Goal: Task Accomplishment & Management: Manage account settings

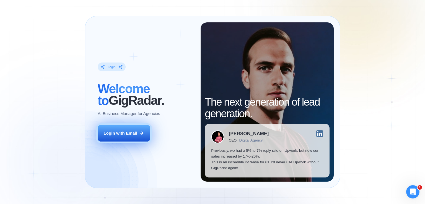
click at [132, 131] on div "Login with Email" at bounding box center [120, 133] width 34 height 6
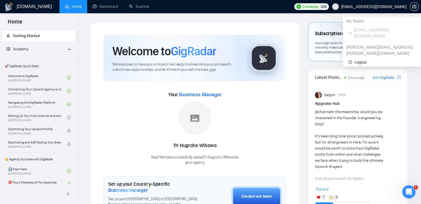
click at [384, 7] on span "[EMAIL_ADDRESS][DOMAIN_NAME]" at bounding box center [374, 7] width 66 height 0
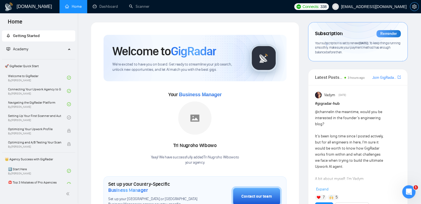
click at [413, 6] on icon "setting" at bounding box center [414, 6] width 4 height 4
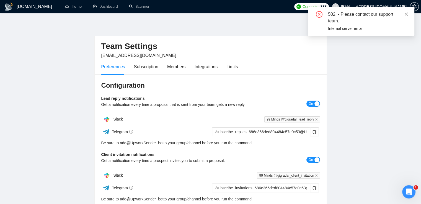
click at [405, 14] on icon "close" at bounding box center [406, 14] width 4 height 4
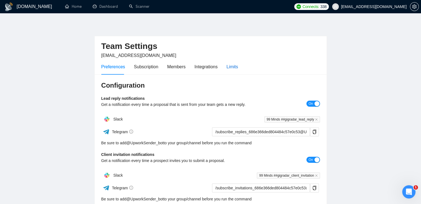
click at [231, 66] on div "Limits" at bounding box center [232, 66] width 12 height 7
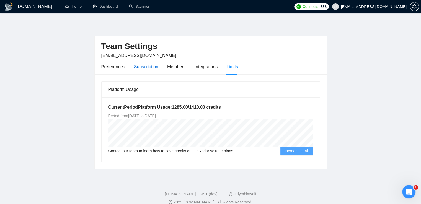
click at [153, 70] on div "Subscription" at bounding box center [146, 66] width 24 height 7
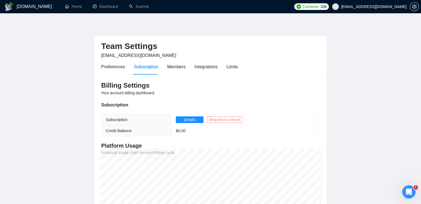
click at [221, 119] on span "Request to cancel" at bounding box center [224, 120] width 31 height 6
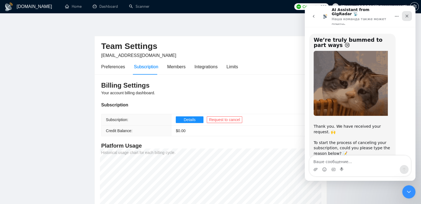
click at [408, 14] on icon "Закрыть" at bounding box center [406, 16] width 4 height 4
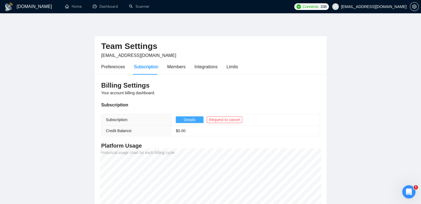
scroll to position [11, 0]
click at [186, 119] on span "Details" at bounding box center [190, 120] width 12 height 6
click at [408, 188] on icon "Открыть службу сообщений Intercom" at bounding box center [407, 191] width 9 height 9
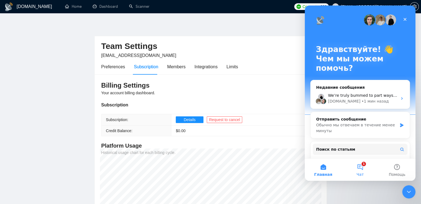
click at [360, 171] on button "1 Чат" at bounding box center [359, 170] width 37 height 22
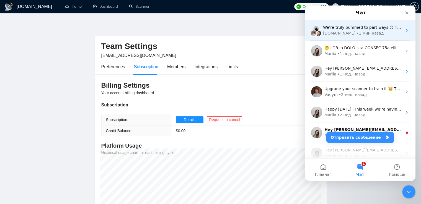
click at [353, 30] on div "We’re truly bummed to part ways 😢​ Thank you. We have received your request. 🙌 …" at bounding box center [362, 28] width 79 height 6
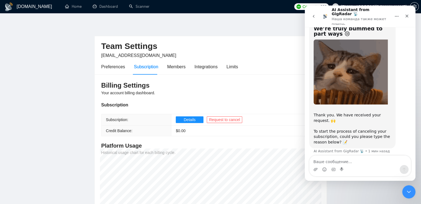
scroll to position [11, 0]
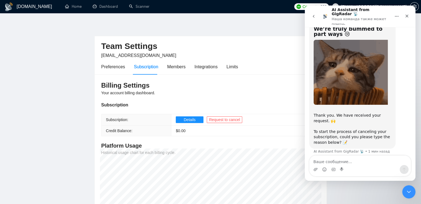
click at [329, 161] on textarea "Ваше сообщение..." at bounding box center [359, 160] width 101 height 9
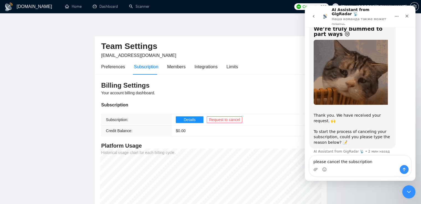
type textarea "please cancel the subscription"
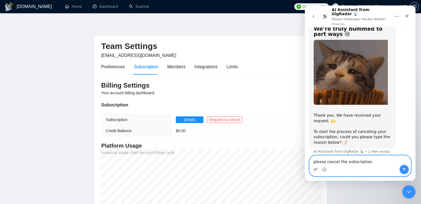
click at [403, 170] on icon "Отправить сообщение…" at bounding box center [403, 169] width 4 height 4
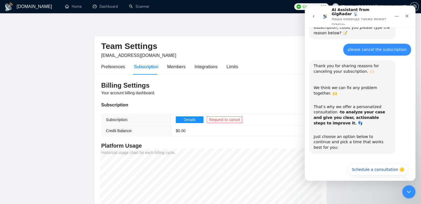
scroll to position [122, 0]
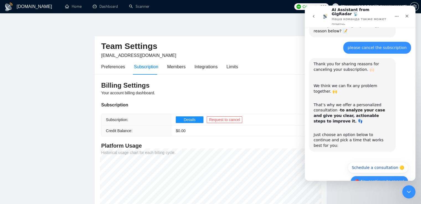
click at [384, 176] on button "🔴 No, continue to cancel" at bounding box center [379, 181] width 58 height 11
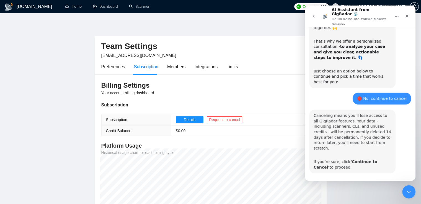
scroll to position [188, 0]
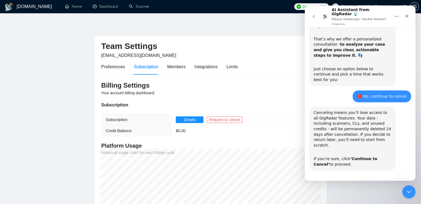
click at [393, 181] on button "🔴 Continue to Cancel" at bounding box center [382, 186] width 51 height 11
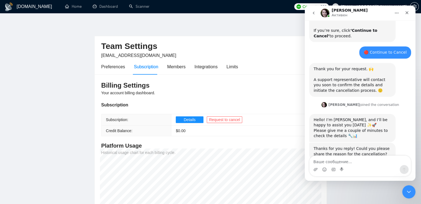
scroll to position [310, 0]
type textarea "please cancel the subscription"
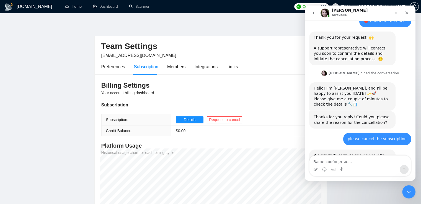
scroll to position [364, 0]
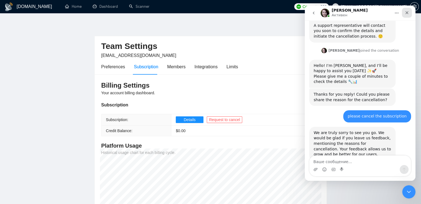
click at [408, 14] on icon "Закрыть" at bounding box center [406, 13] width 4 height 4
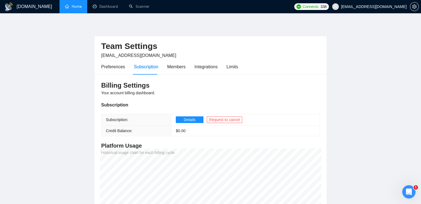
click at [73, 6] on link "Home" at bounding box center [73, 6] width 17 height 5
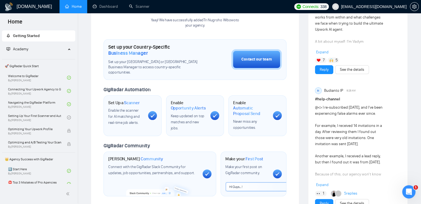
scroll to position [138, 0]
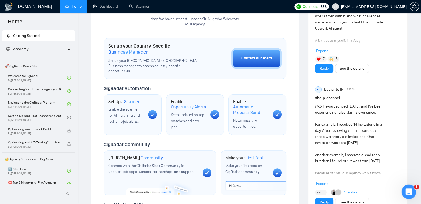
click at [405, 193] on icon "Открыть службу сообщений Intercom" at bounding box center [407, 191] width 9 height 9
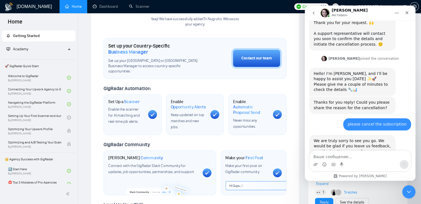
scroll to position [369, 0]
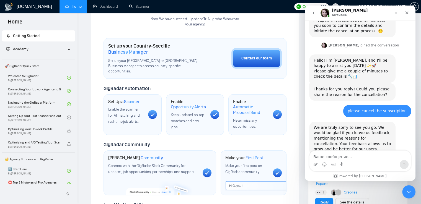
click at [344, 159] on textarea "Ваше сообщение..." at bounding box center [359, 155] width 101 height 9
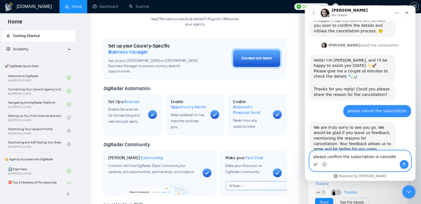
type textarea "please confirm the subscription is cancelled"
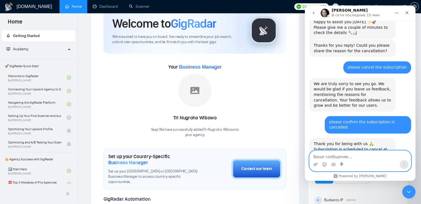
scroll to position [138, 0]
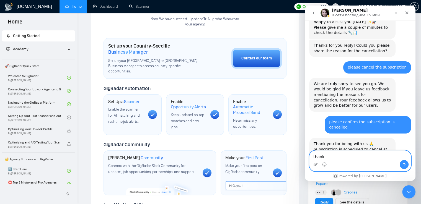
type textarea "thanks"
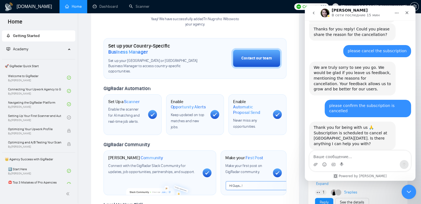
click at [411, 194] on div "Закрыть службу сообщений Intercom" at bounding box center [407, 190] width 13 height 13
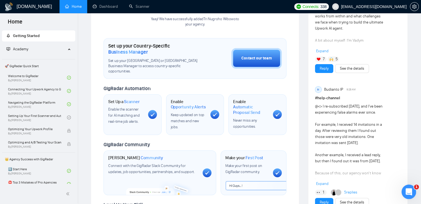
click at [413, 191] on div "Открыть службу сообщений Intercom" at bounding box center [407, 191] width 18 height 18
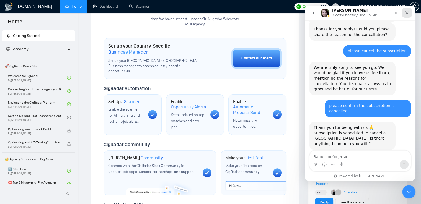
drag, startPoint x: 405, startPoint y: 15, endPoint x: 710, endPoint y: 20, distance: 304.8
click at [406, 15] on div "Закрыть" at bounding box center [406, 13] width 10 height 10
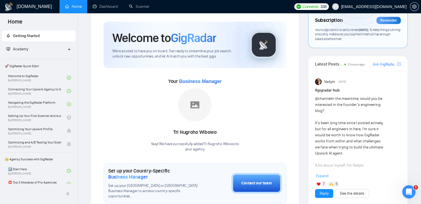
scroll to position [0, 0]
